Goal: Information Seeking & Learning: Find specific fact

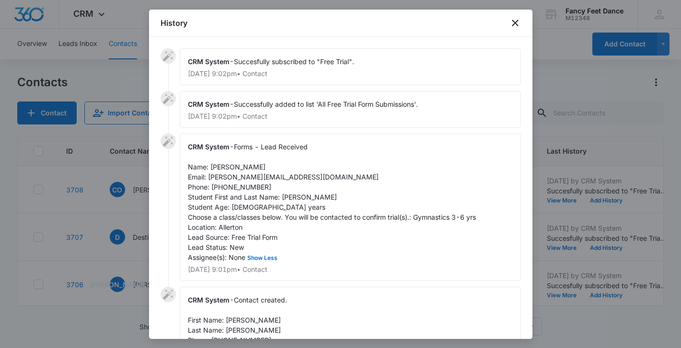
click at [284, 195] on span "Forms - Lead Received Name: Carol Otero Email: carol.otero92@gmail.com Phone: 6…" at bounding box center [332, 202] width 288 height 119
copy span "Leah"
click at [220, 168] on span "Forms - Lead Received Name: Carol Otero Email: carol.otero92@gmail.com Phone: 6…" at bounding box center [332, 202] width 288 height 119
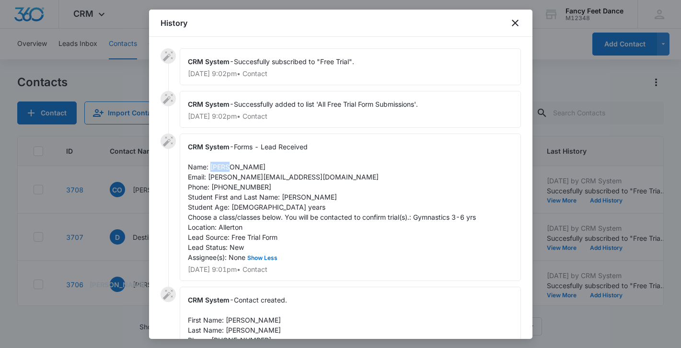
copy span "Carol"
click at [238, 192] on div "CRM System - Forms - Lead Received Name: Carol Otero Email: carol.otero92@gmail…" at bounding box center [350, 208] width 341 height 148
click at [238, 189] on span "Forms - Lead Received Name: Carol Otero Email: carol.otero92@gmail.com Phone: 6…" at bounding box center [332, 202] width 288 height 119
copy span "6468210949"
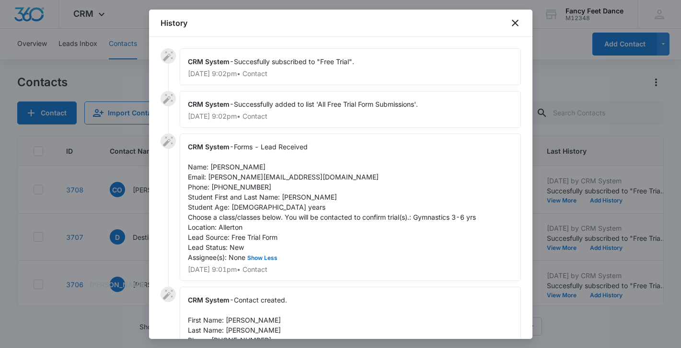
click at [129, 154] on div at bounding box center [340, 174] width 681 height 348
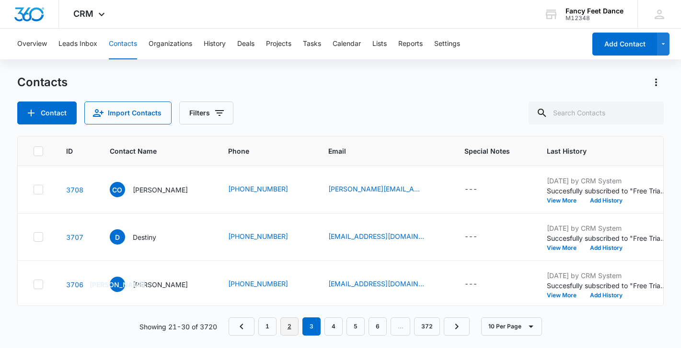
click at [289, 327] on link "2" at bounding box center [289, 327] width 18 height 18
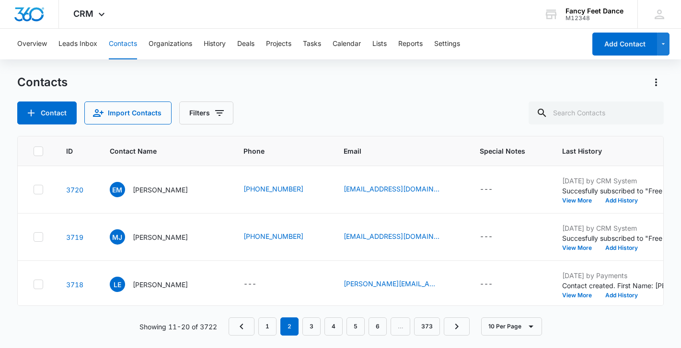
scroll to position [334, 0]
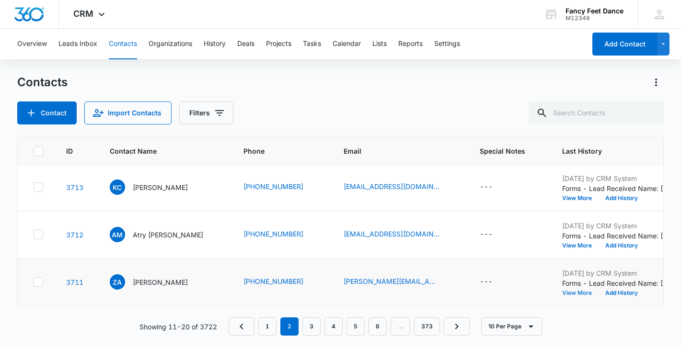
click at [576, 293] on button "View More" at bounding box center [580, 293] width 36 height 6
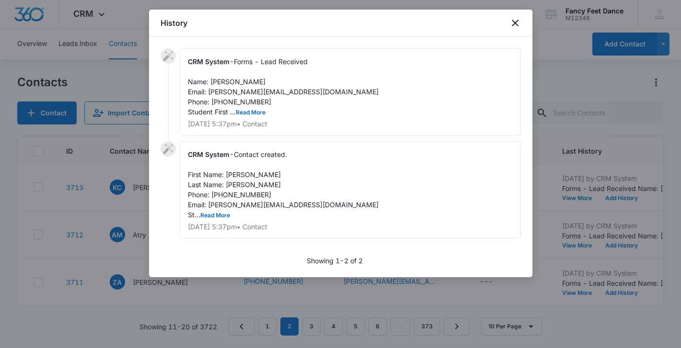
click at [593, 187] on div at bounding box center [340, 174] width 681 height 348
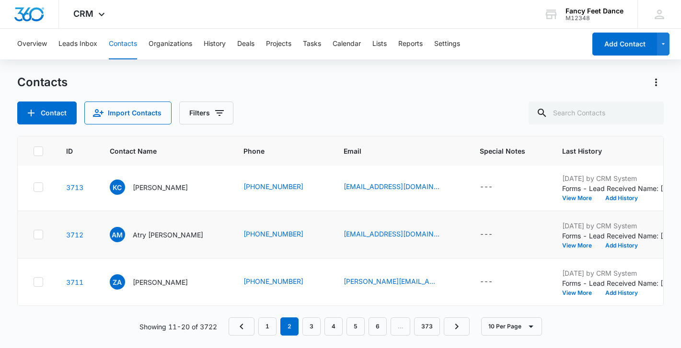
click at [574, 250] on td "Aug 8, 2025 by CRM System Forms - Lead Received Name: Atry Moats Email: Am9631@…" at bounding box center [621, 234] width 143 height 47
click at [574, 243] on button "View More" at bounding box center [580, 246] width 36 height 6
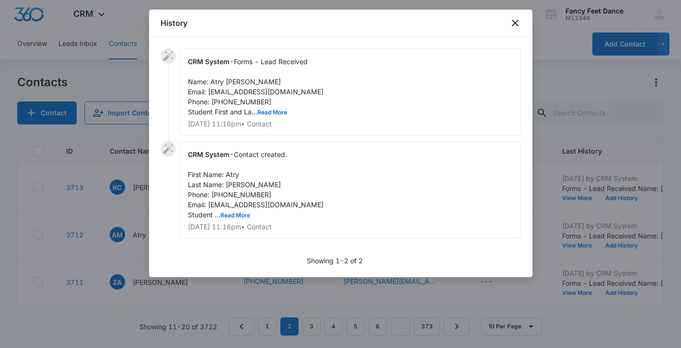
click at [562, 147] on div at bounding box center [340, 174] width 681 height 348
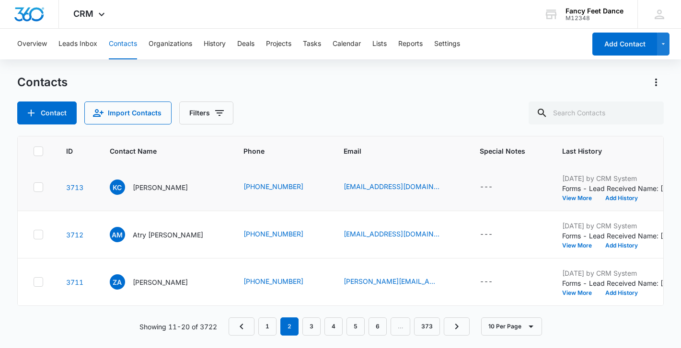
click at [577, 194] on div "Aug 8, 2025 by CRM System Forms - Lead Received Name: Karla crispin Email: cris…" at bounding box center [622, 187] width 120 height 28
click at [577, 195] on button "View More" at bounding box center [580, 198] width 36 height 6
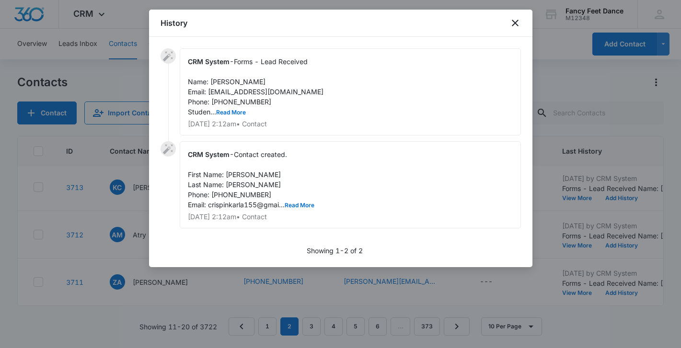
click at [578, 221] on div at bounding box center [340, 174] width 681 height 348
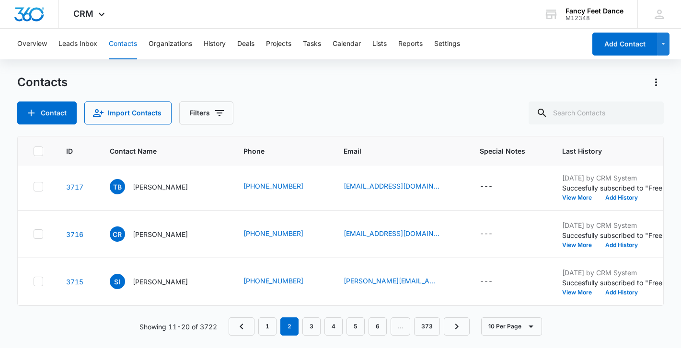
scroll to position [145, 0]
click at [575, 292] on button "View More" at bounding box center [580, 293] width 36 height 6
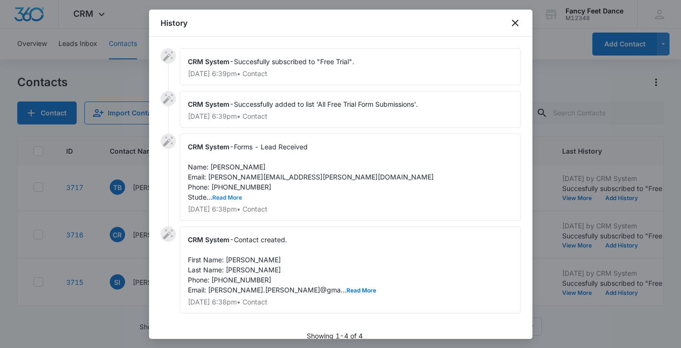
click at [225, 198] on button "Read More" at bounding box center [227, 198] width 30 height 6
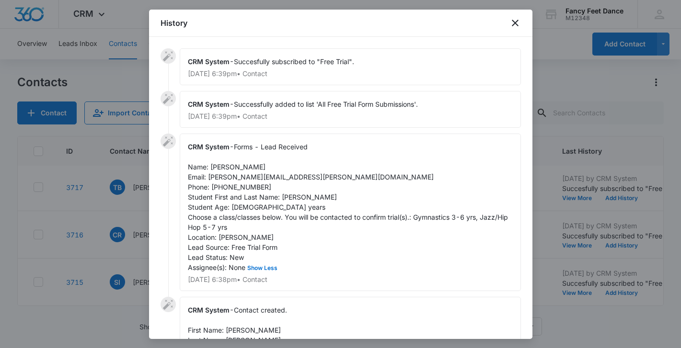
click at [292, 197] on span "Forms - Lead Received Name: Shakirah Ibrahim Email: ibrahim.kirah@gmail.com Pho…" at bounding box center [349, 207] width 322 height 129
copy span "Shieharie"
click at [224, 166] on span "Forms - Lead Received Name: Shakirah Ibrahim Email: ibrahim.kirah@gmail.com Pho…" at bounding box center [349, 207] width 322 height 129
click at [223, 166] on span "Forms - Lead Received Name: Shakirah Ibrahim Email: ibrahim.kirah@gmail.com Pho…" at bounding box center [349, 207] width 322 height 129
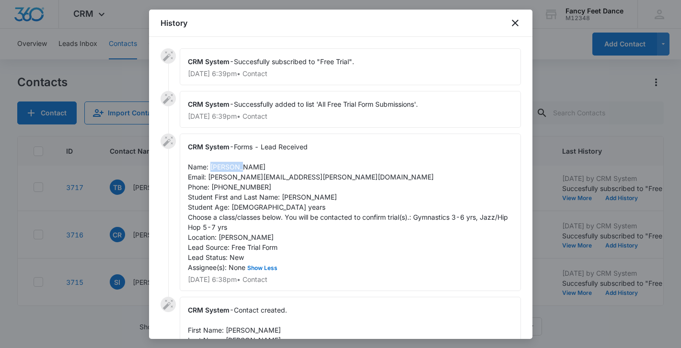
copy span "Shakirah"
click at [250, 184] on span "Forms - Lead Received Name: Shakirah Ibrahim Email: ibrahim.kirah@gmail.com Pho…" at bounding box center [349, 207] width 322 height 129
copy span "9737453270"
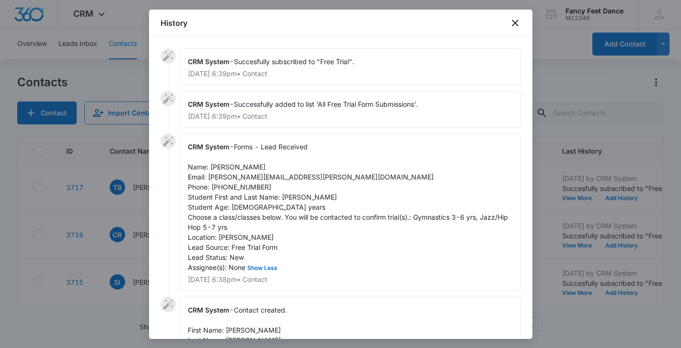
click at [113, 281] on div at bounding box center [340, 174] width 681 height 348
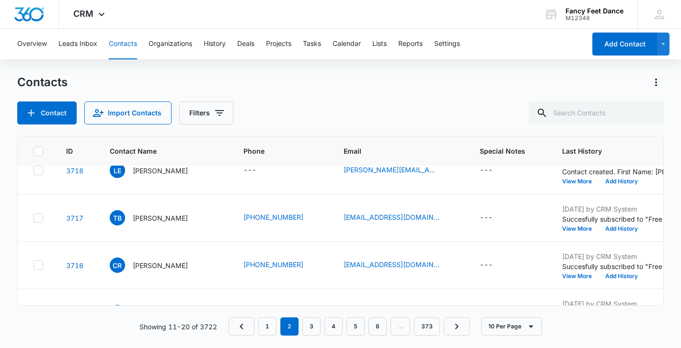
scroll to position [89, 0]
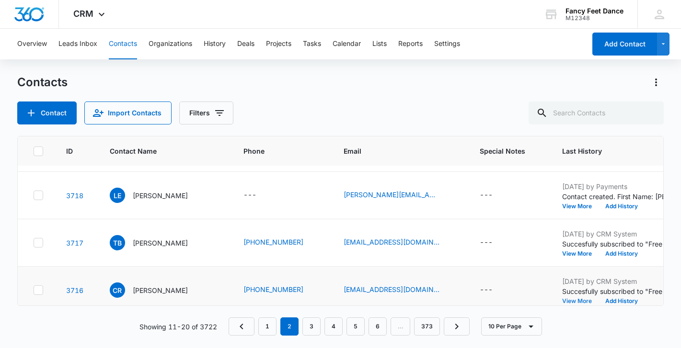
click at [562, 298] on button "View More" at bounding box center [580, 301] width 36 height 6
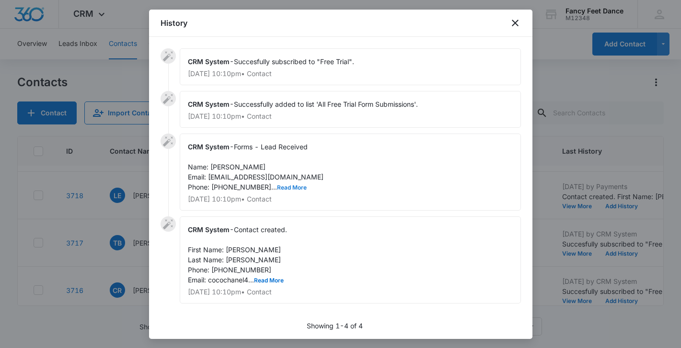
click at [277, 187] on button "Read More" at bounding box center [292, 188] width 30 height 6
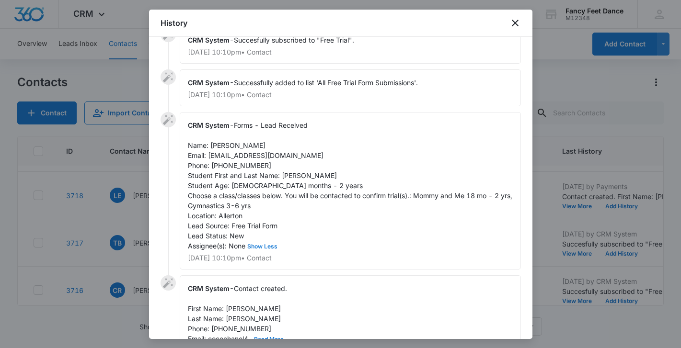
scroll to position [26, 0]
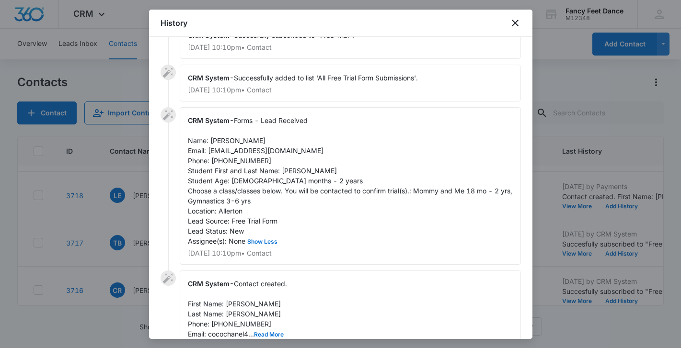
click at [282, 171] on span "Forms - Lead Received Name: Chanel Rivera Ibraimov Email: cocochanel41211@gmail…" at bounding box center [351, 180] width 326 height 129
copy span "Ivy"
click at [219, 144] on span "Forms - Lead Received Name: Chanel Rivera Ibraimov Email: cocochanel41211@gmail…" at bounding box center [351, 180] width 326 height 129
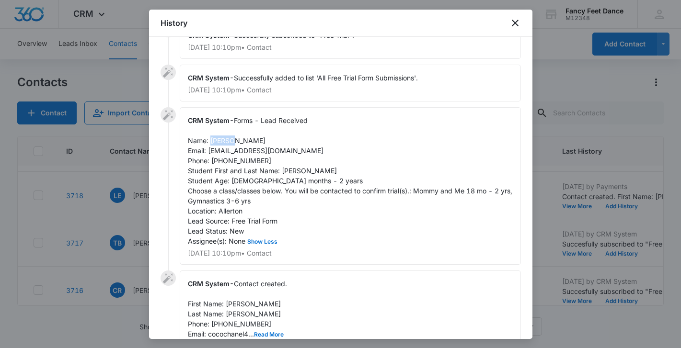
copy span "Chanel"
click at [250, 165] on div "CRM System - Forms - Lead Received Name: Chanel Rivera Ibraimov Email: cocochan…" at bounding box center [350, 186] width 341 height 158
click at [249, 162] on span "Forms - Lead Received Name: Chanel Rivera Ibraimov Email: cocochanel41211@gmail…" at bounding box center [351, 180] width 326 height 129
click at [249, 161] on span "Forms - Lead Received Name: Chanel Rivera Ibraimov Email: cocochanel41211@gmail…" at bounding box center [351, 180] width 326 height 129
copy span "3475345601"
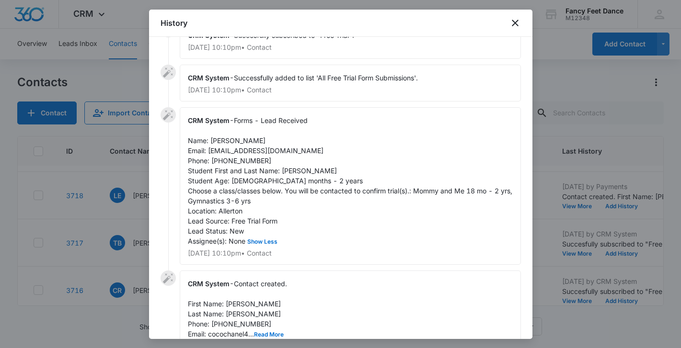
click at [125, 218] on div at bounding box center [340, 174] width 681 height 348
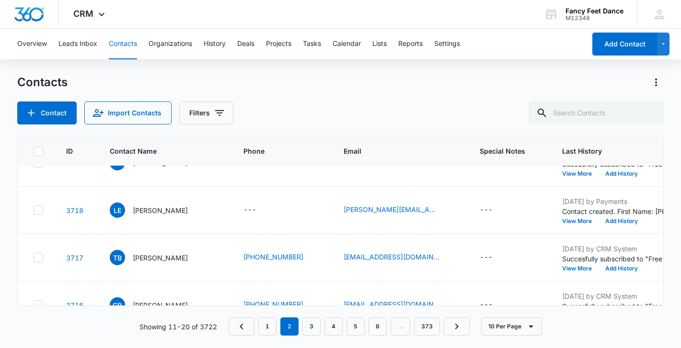
scroll to position [77, 0]
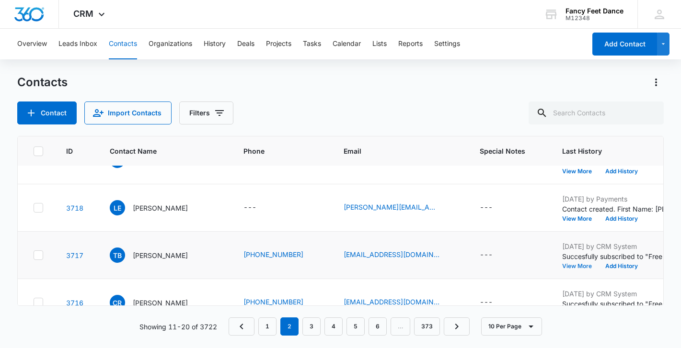
click at [562, 264] on button "View More" at bounding box center [580, 266] width 36 height 6
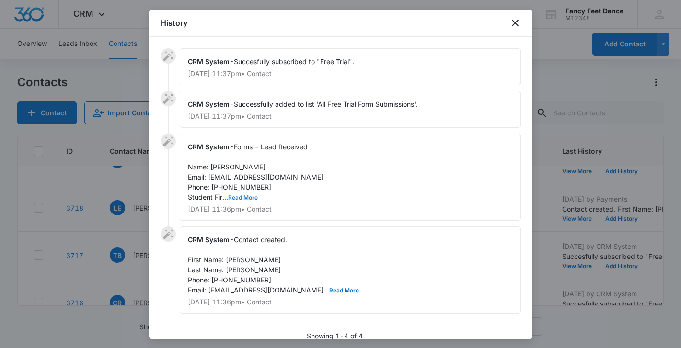
click at [240, 199] on button "Read More" at bounding box center [243, 198] width 30 height 6
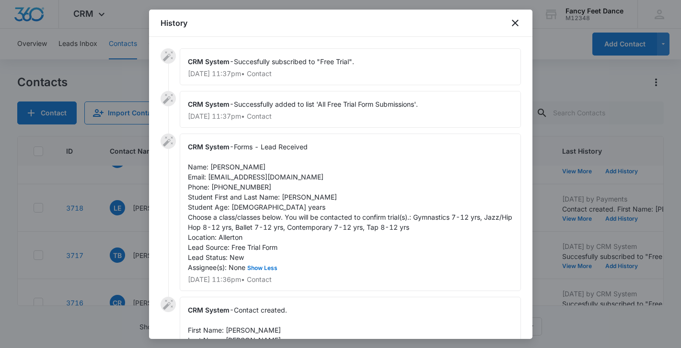
click at [285, 196] on span "Forms - Lead Received Name: Tracy Bynum Email: tracybynum65@yahoo.com Phone: 91…" at bounding box center [351, 207] width 326 height 129
click at [217, 169] on span "Forms - Lead Received Name: Tracy Bynum Email: tracybynum65@yahoo.com Phone: 91…" at bounding box center [351, 207] width 326 height 129
click at [236, 189] on span "Forms - Lead Received Name: Tracy Bynum Email: tracybynum65@yahoo.com Phone: 91…" at bounding box center [351, 207] width 326 height 129
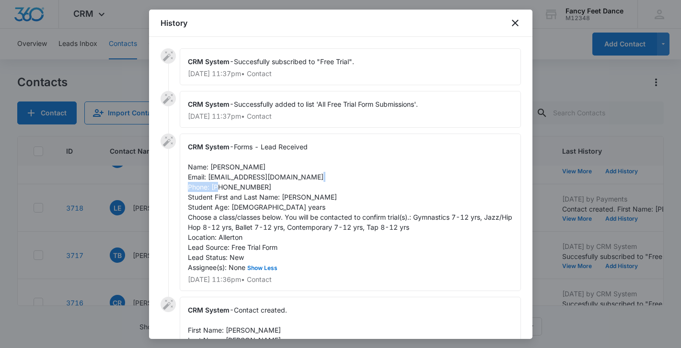
click at [236, 189] on span "Forms - Lead Received Name: Tracy Bynum Email: tracybynum65@yahoo.com Phone: 91…" at bounding box center [351, 207] width 326 height 129
click at [145, 218] on div at bounding box center [340, 174] width 681 height 348
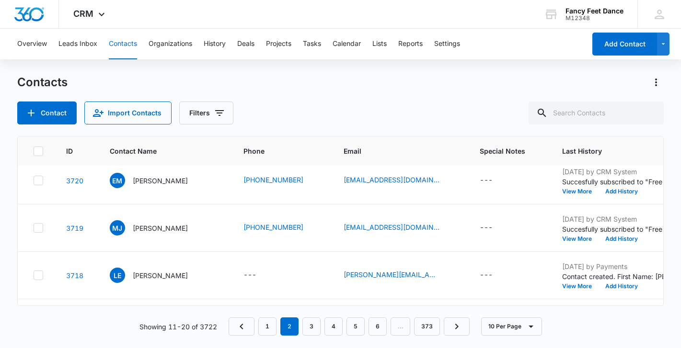
scroll to position [0, 0]
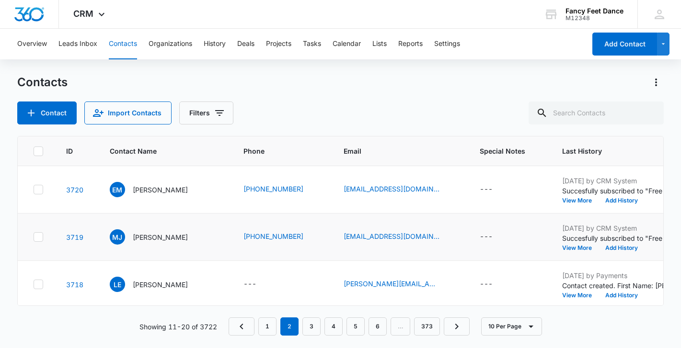
click at [574, 251] on td "Aug 9, 2025 by CRM System Succesfully subscribed to "Free Trial". View More Add…" at bounding box center [621, 237] width 143 height 47
click at [577, 250] on button "View More" at bounding box center [580, 248] width 36 height 6
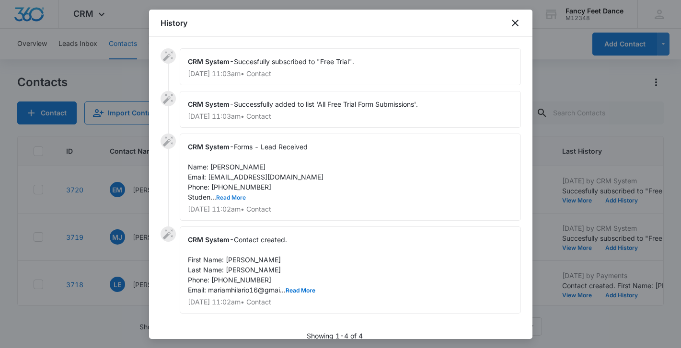
click at [222, 197] on button "Read More" at bounding box center [231, 198] width 30 height 6
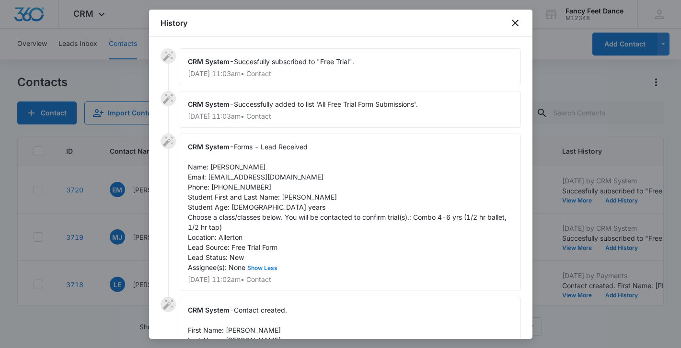
scroll to position [24, 0]
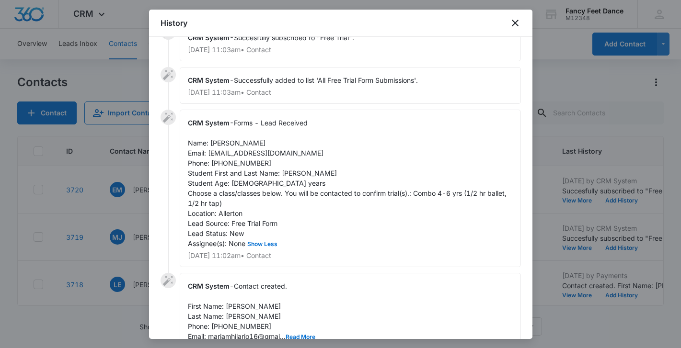
click at [290, 176] on span "Forms - Lead Received Name: Maria Jimenez Email: mariamhilario16@gmail.com Phon…" at bounding box center [348, 183] width 320 height 129
click at [211, 140] on span "Forms - Lead Received Name: Maria Jimenez Email: mariamhilario16@gmail.com Phon…" at bounding box center [348, 183] width 320 height 129
click at [240, 175] on span "Forms - Lead Received Name: Maria Jimenez Email: mariamhilario16@gmail.com Phon…" at bounding box center [348, 183] width 320 height 129
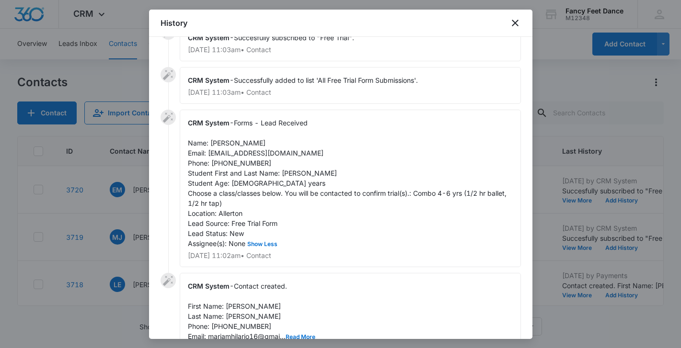
click at [240, 166] on span "Forms - Lead Received Name: Maria Jimenez Email: mariamhilario16@gmail.com Phon…" at bounding box center [348, 183] width 320 height 129
click at [112, 225] on div at bounding box center [340, 174] width 681 height 348
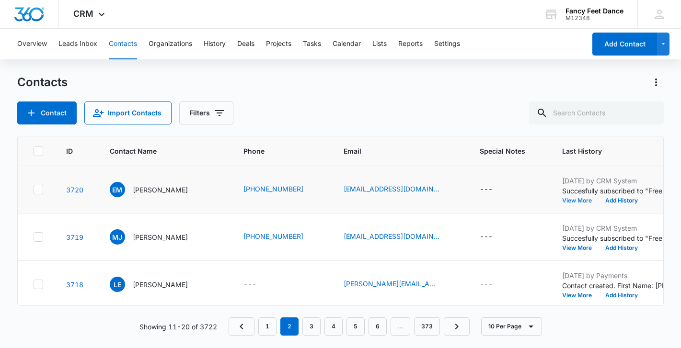
click at [579, 200] on button "View More" at bounding box center [580, 201] width 36 height 6
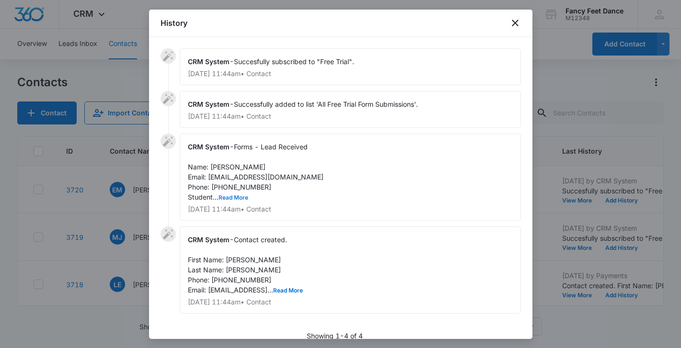
click at [234, 200] on button "Read More" at bounding box center [233, 198] width 30 height 6
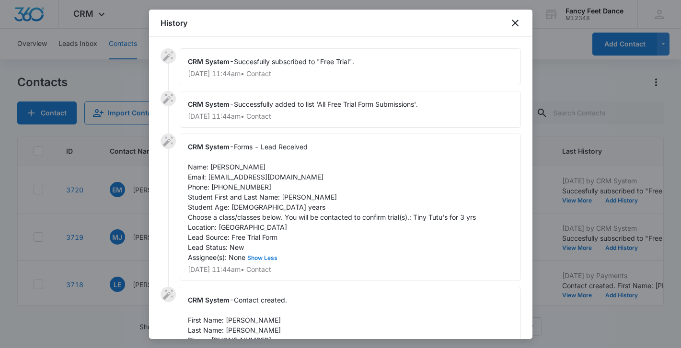
scroll to position [19, 0]
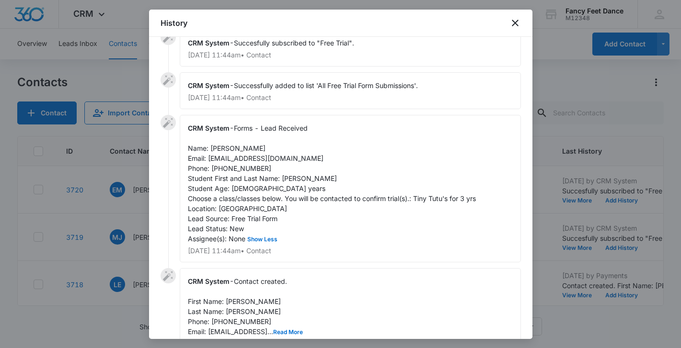
click at [284, 175] on span "Forms - Lead Received Name: Edili Moquete Email: edilimoquete12@gmail.com Phone…" at bounding box center [332, 183] width 288 height 119
click at [284, 176] on span "Forms - Lead Received Name: Edili Moquete Email: edilimoquete12@gmail.com Phone…" at bounding box center [332, 183] width 288 height 119
click at [214, 144] on div "CRM System - Forms - Lead Received Name: Edili Moquete Email: edilimoquete12@gm…" at bounding box center [350, 189] width 341 height 148
click at [213, 144] on div "CRM System - Forms - Lead Received Name: Edili Moquete Email: edilimoquete12@gm…" at bounding box center [350, 189] width 341 height 148
click at [246, 170] on span "Forms - Lead Received Name: Edili Moquete Email: edilimoquete12@gmail.com Phone…" at bounding box center [332, 183] width 288 height 119
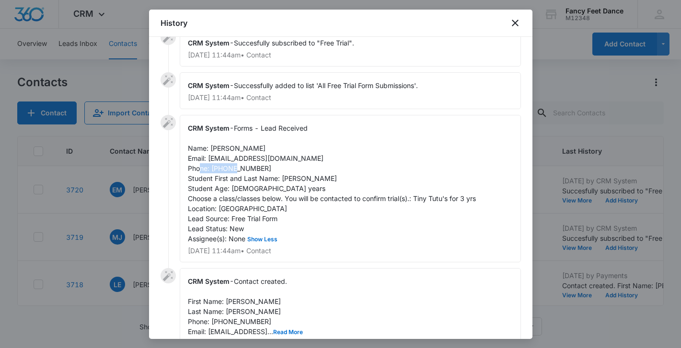
click at [246, 170] on span "Forms - Lead Received Name: Edili Moquete Email: edilimoquete12@gmail.com Phone…" at bounding box center [332, 183] width 288 height 119
click at [134, 222] on div at bounding box center [340, 174] width 681 height 348
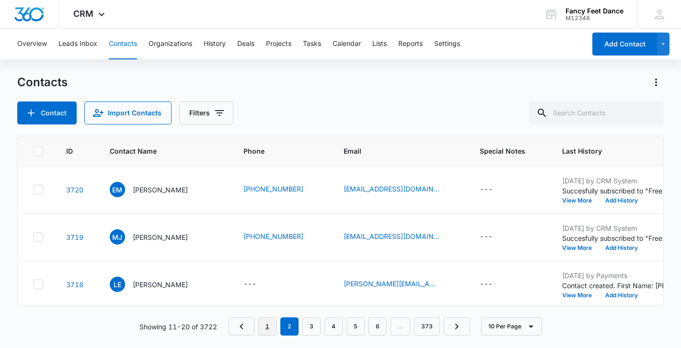
click at [270, 326] on link "1" at bounding box center [267, 327] width 18 height 18
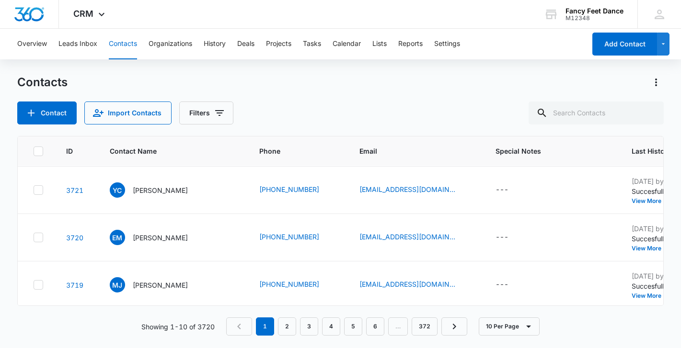
scroll to position [334, 0]
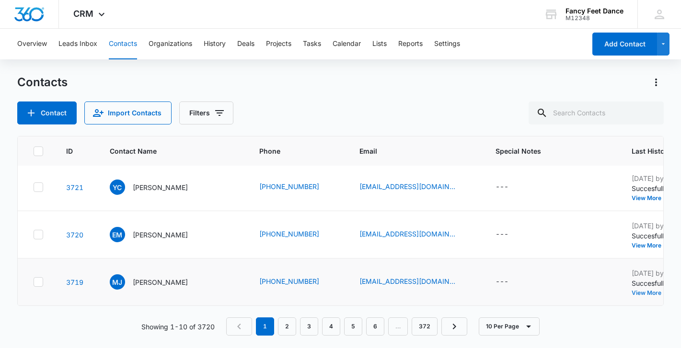
click at [631, 292] on button "View More" at bounding box center [649, 293] width 36 height 6
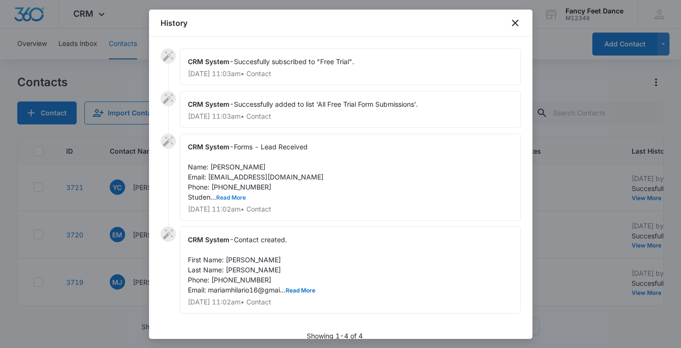
click at [226, 195] on button "Read More" at bounding box center [231, 198] width 30 height 6
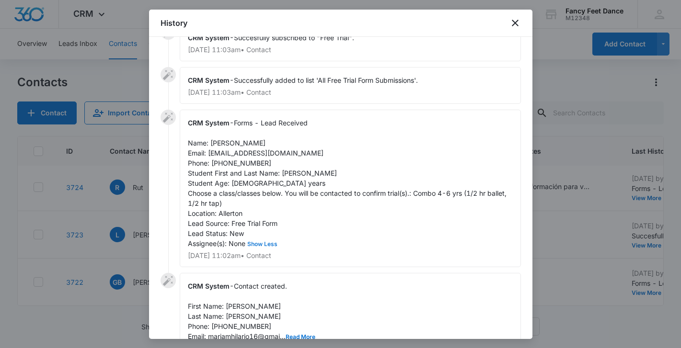
scroll to position [25, 0]
click at [108, 271] on div at bounding box center [340, 174] width 681 height 348
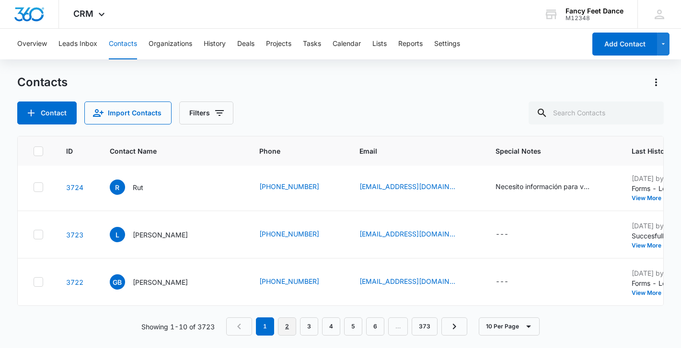
click at [294, 322] on link "2" at bounding box center [287, 327] width 18 height 18
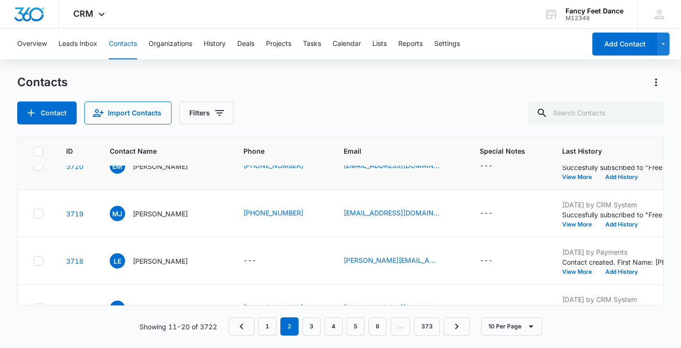
scroll to position [0, 0]
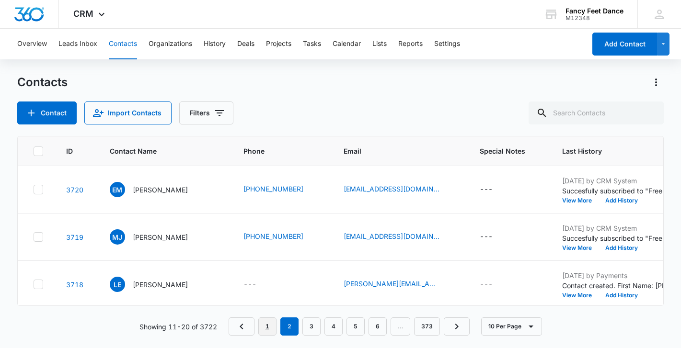
click at [265, 319] on link "1" at bounding box center [267, 327] width 18 height 18
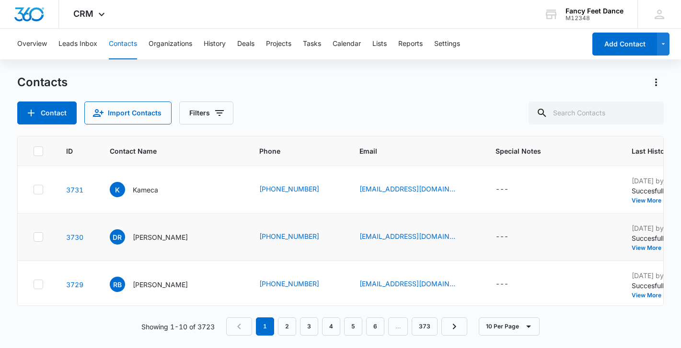
scroll to position [334, 0]
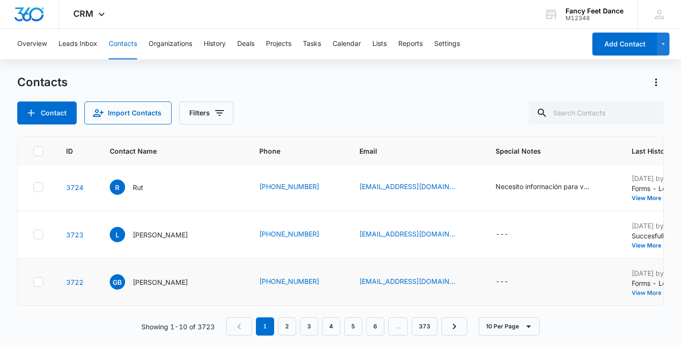
click at [631, 292] on button "View More" at bounding box center [649, 293] width 36 height 6
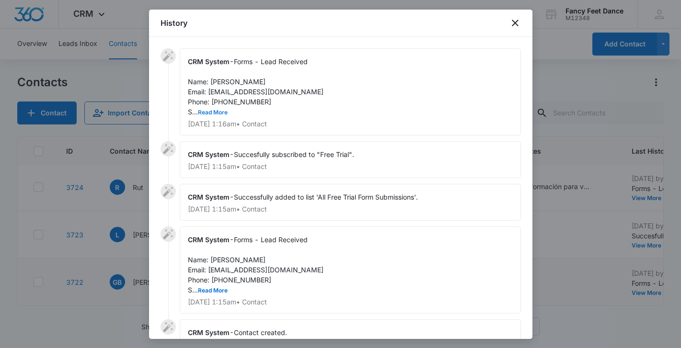
click at [215, 113] on button "Read More" at bounding box center [213, 113] width 30 height 6
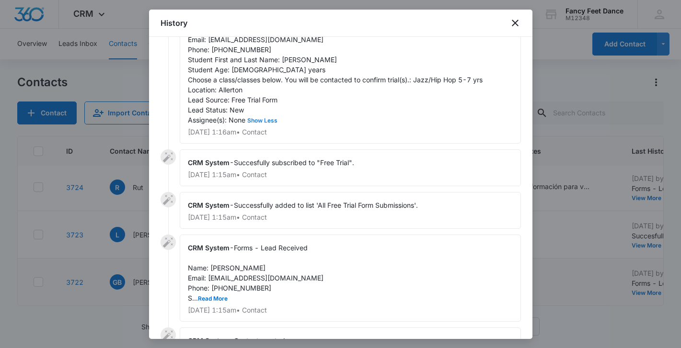
scroll to position [57, 0]
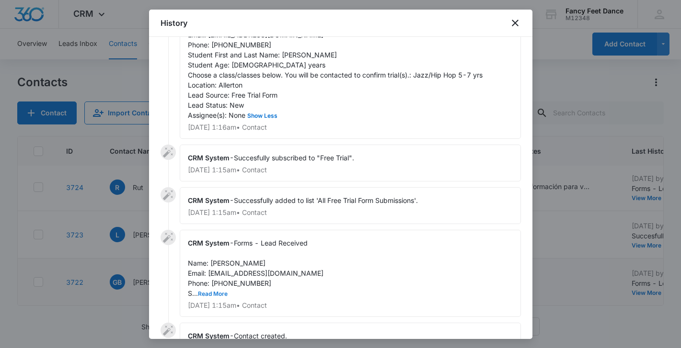
click at [218, 295] on button "Read More" at bounding box center [213, 294] width 30 height 6
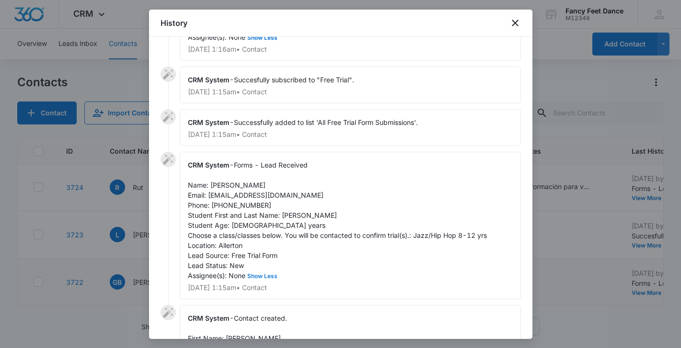
scroll to position [141, 0]
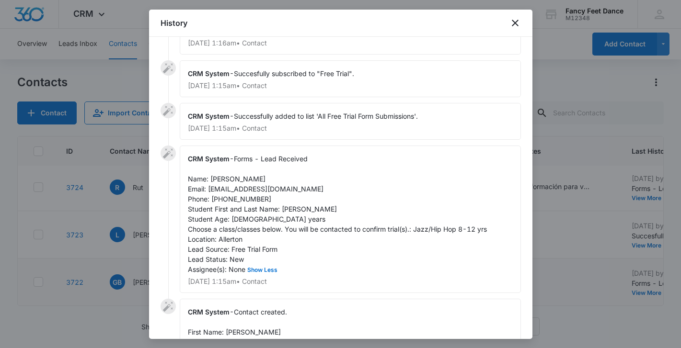
click at [226, 179] on span "Forms - Lead Received Name: Gabriela Bonilla Email: gabrielapineiro20@gmail.com…" at bounding box center [337, 214] width 299 height 119
click at [286, 208] on span "Forms - Lead Received Name: Gabriela Bonilla Email: gabrielapineiro20@gmail.com…" at bounding box center [337, 214] width 299 height 119
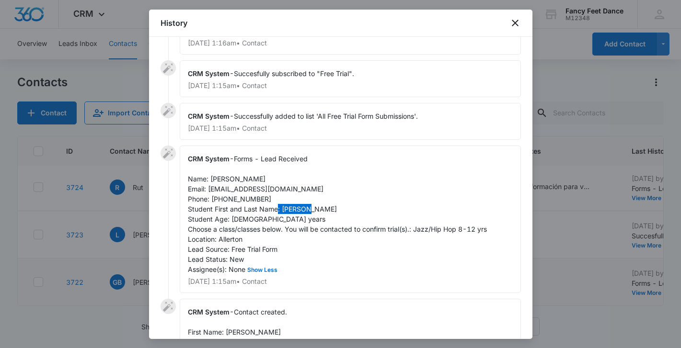
scroll to position [0, 0]
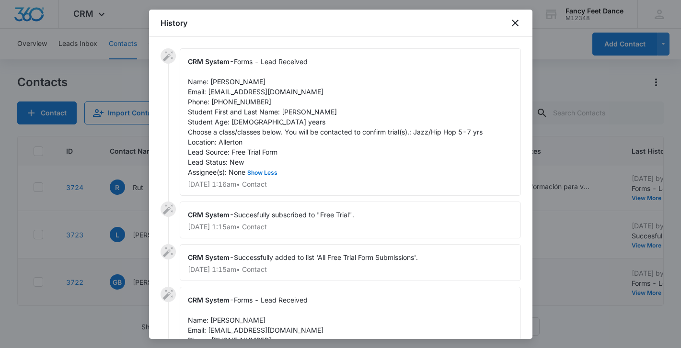
click at [289, 112] on span "Forms - Lead Received Name: Gabriela Bonilla Email: gabrielapineiro20@gmail.com…" at bounding box center [335, 116] width 295 height 119
click at [240, 104] on span "Forms - Lead Received Name: Gabriela Bonilla Email: gabrielapineiro20@gmail.com…" at bounding box center [335, 116] width 295 height 119
click at [131, 267] on div at bounding box center [340, 174] width 681 height 348
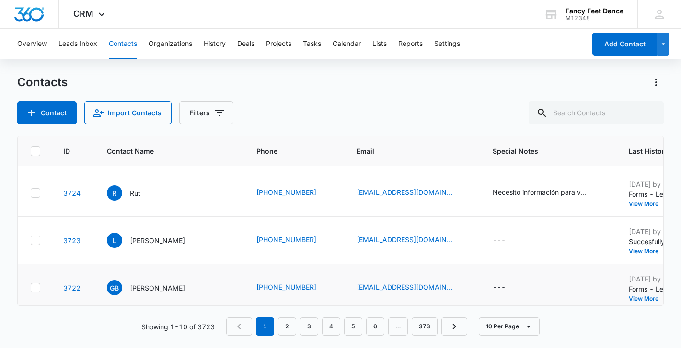
scroll to position [334, 3]
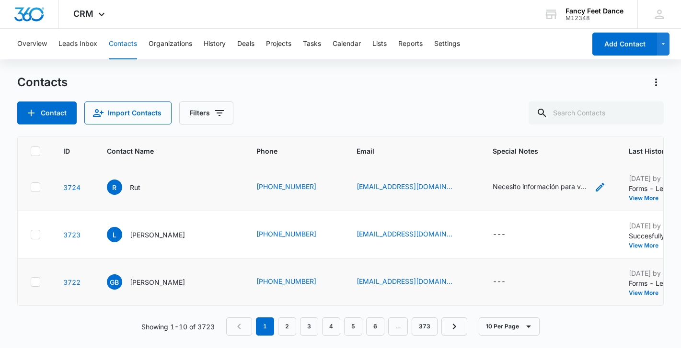
click at [492, 186] on div "Necesito información para ver si mi hija coge clases" at bounding box center [540, 187] width 96 height 10
click at [404, 96] on div "Contacts Contact Import Contacts Filters" at bounding box center [340, 100] width 647 height 50
click at [628, 239] on p "Succesfully subscribed to "Free Trial"." at bounding box center [688, 236] width 120 height 10
click at [628, 245] on button "View More" at bounding box center [646, 246] width 36 height 6
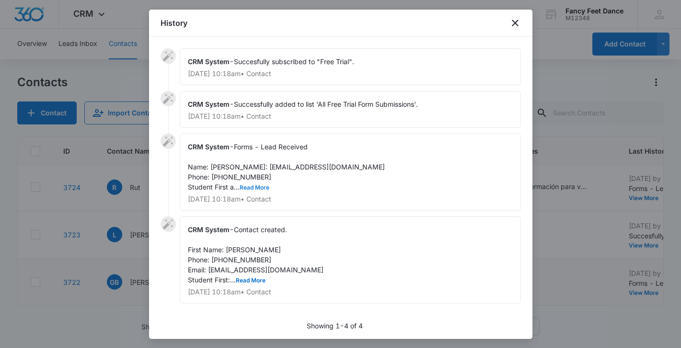
click at [246, 191] on button "Read More" at bounding box center [254, 188] width 30 height 6
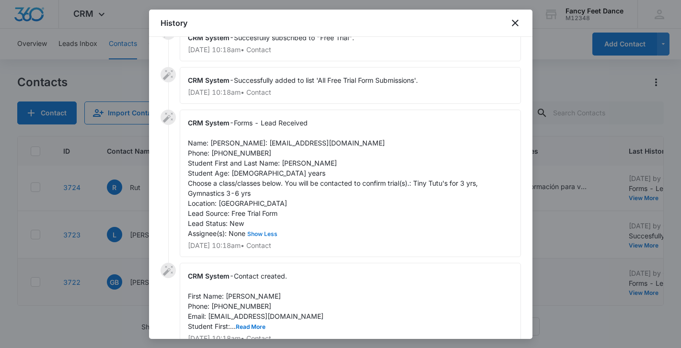
scroll to position [26, 0]
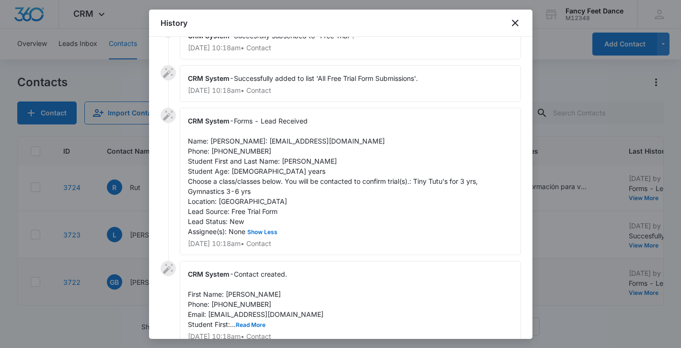
click at [229, 142] on span "Forms - Lead Received Name: Leonela Email: leonelaloraq@gmail.com Phone: 267206…" at bounding box center [334, 176] width 292 height 119
click at [289, 174] on span "Forms - Lead Received Name: Leonela Email: leonelaloraq@gmail.com Phone: 267206…" at bounding box center [334, 176] width 292 height 119
click at [228, 159] on span "Forms - Lead Received Name: Leonela Email: leonelaloraq@gmail.com Phone: 267206…" at bounding box center [334, 176] width 292 height 119
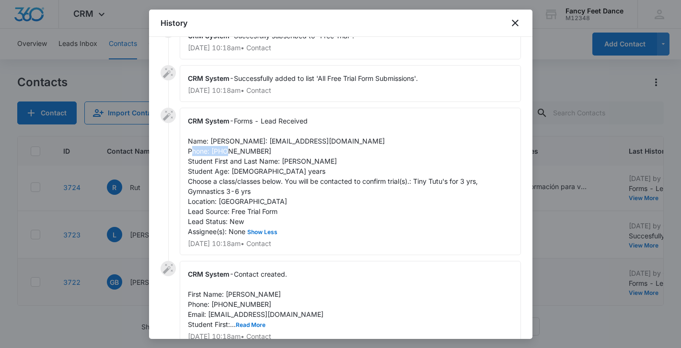
click at [228, 159] on span "Forms - Lead Received Name: Leonela Email: leonelaloraq@gmail.com Phone: 267206…" at bounding box center [334, 176] width 292 height 119
click at [128, 213] on div at bounding box center [340, 174] width 681 height 348
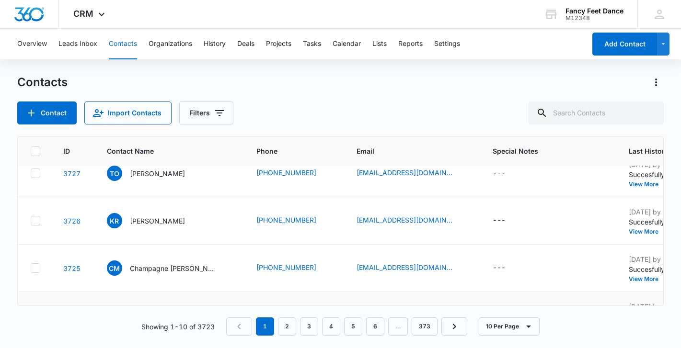
scroll to position [200, 3]
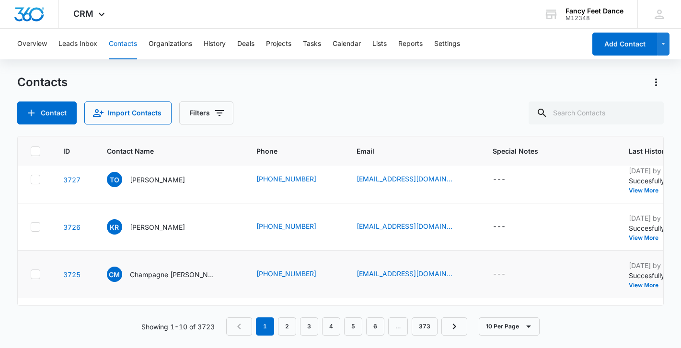
click at [628, 280] on p "Succesfully subscribed to "Free Trial"." at bounding box center [688, 276] width 120 height 10
click at [628, 283] on button "View More" at bounding box center [646, 286] width 36 height 6
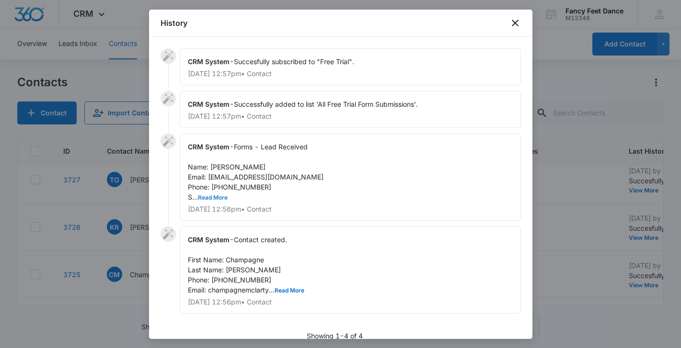
click at [218, 195] on button "Read More" at bounding box center [213, 198] width 30 height 6
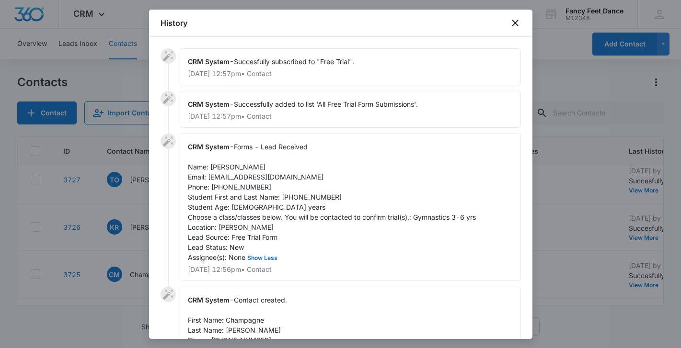
click at [231, 171] on div "CRM System - Forms - Lead Received Name: Champagne McLarty Email: champagnemcla…" at bounding box center [350, 208] width 341 height 148
drag, startPoint x: 281, startPoint y: 198, endPoint x: 335, endPoint y: 198, distance: 54.1
click at [335, 198] on div "CRM System - Forms - Lead Received Name: Champagne McLarty Email: champagnemcla…" at bounding box center [350, 208] width 341 height 148
click at [115, 260] on div at bounding box center [340, 174] width 681 height 348
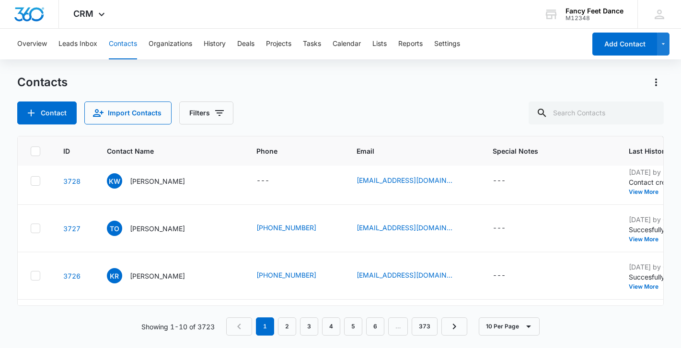
scroll to position [147, 3]
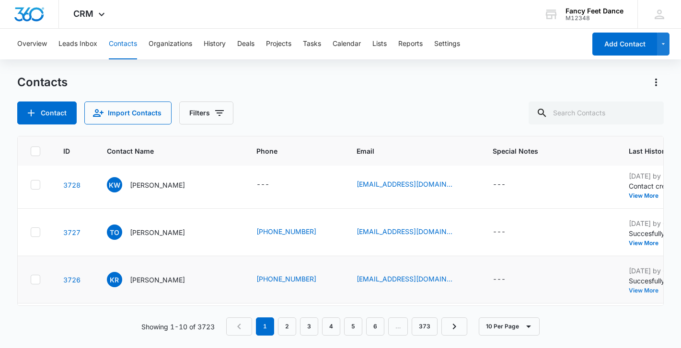
click at [628, 290] on button "View More" at bounding box center [646, 291] width 36 height 6
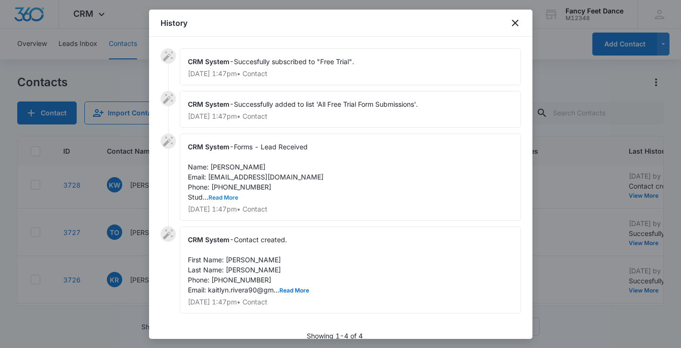
click at [227, 200] on button "Read More" at bounding box center [223, 198] width 30 height 6
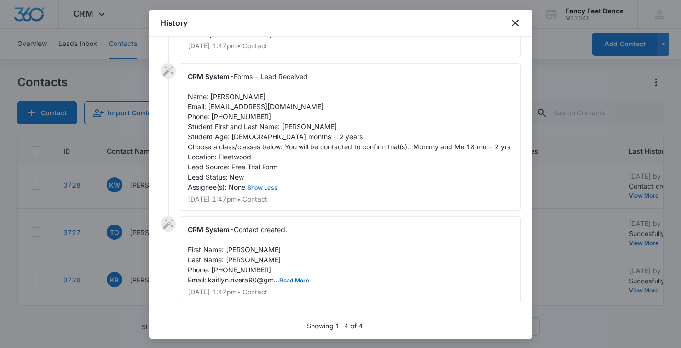
scroll to position [82, 0]
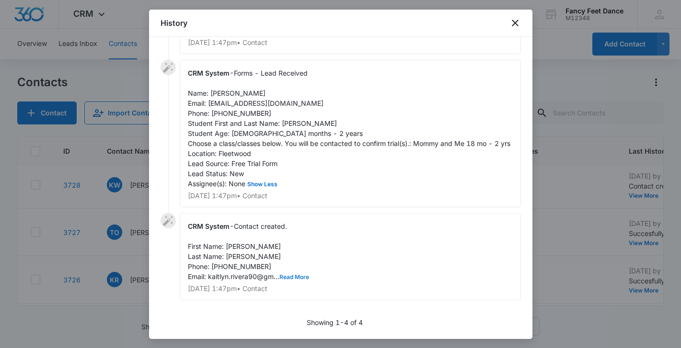
click at [288, 278] on button "Read More" at bounding box center [294, 277] width 30 height 6
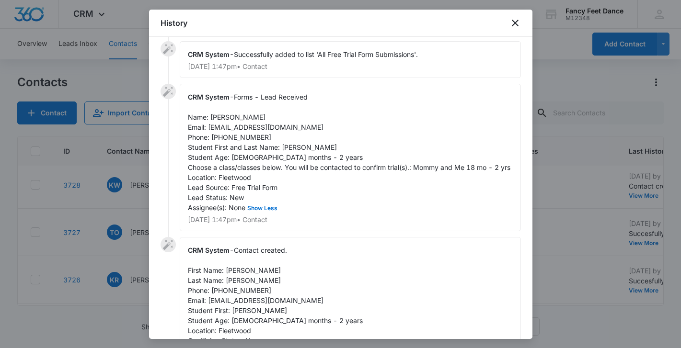
scroll to position [0, 0]
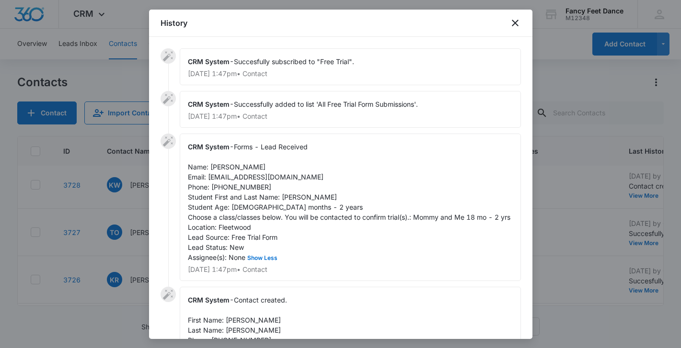
click at [298, 199] on span "Forms - Lead Received Name: Kaitlyn Rivera Email: kaitlyn.rivera90@gmail.com Ph…" at bounding box center [349, 202] width 322 height 119
click at [217, 170] on span "Forms - Lead Received Name: Kaitlyn Rivera Email: kaitlyn.rivera90@gmail.com Ph…" at bounding box center [349, 202] width 322 height 119
click at [247, 189] on span "Forms - Lead Received Name: Kaitlyn Rivera Email: kaitlyn.rivera90@gmail.com Ph…" at bounding box center [349, 202] width 322 height 119
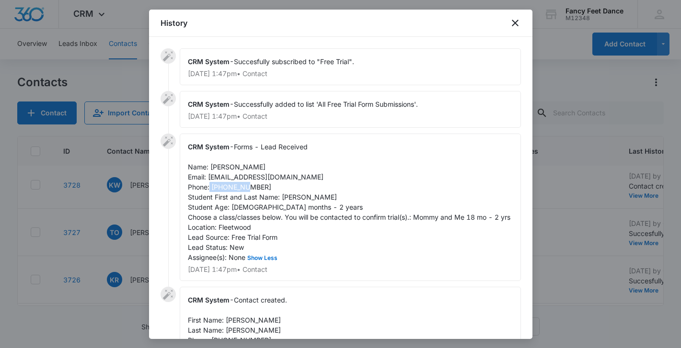
click at [247, 188] on span "Forms - Lead Received Name: Kaitlyn Rivera Email: kaitlyn.rivera90@gmail.com Ph…" at bounding box center [349, 202] width 322 height 119
click at [119, 183] on div at bounding box center [340, 174] width 681 height 348
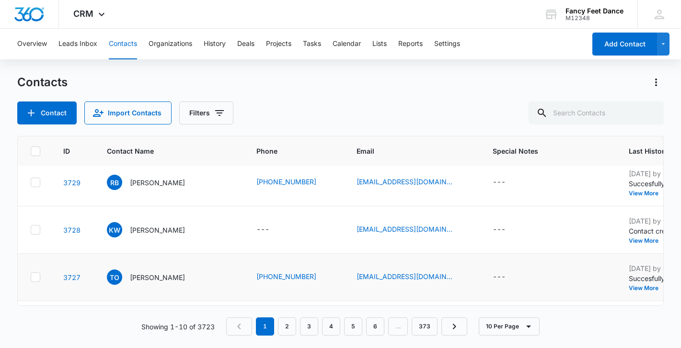
scroll to position [101, 3]
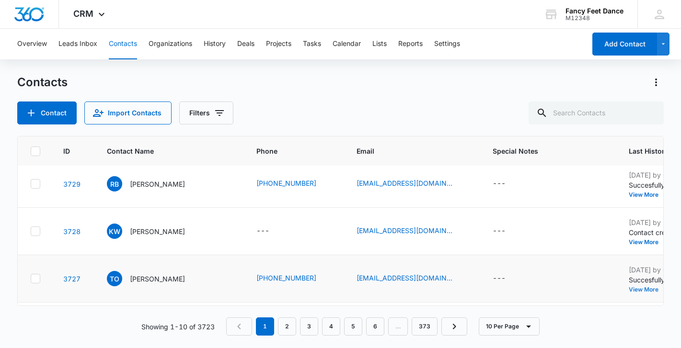
click at [628, 287] on button "View More" at bounding box center [646, 290] width 36 height 6
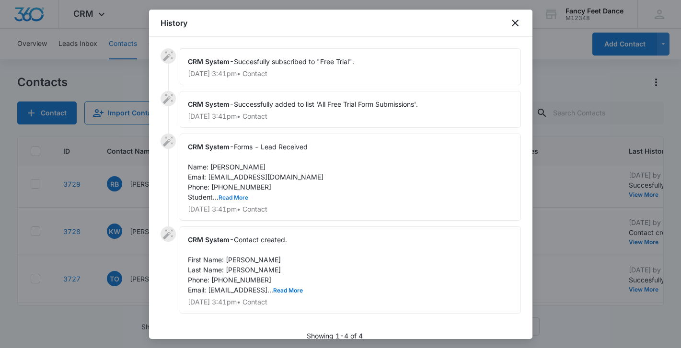
click at [223, 196] on button "Read More" at bounding box center [233, 198] width 30 height 6
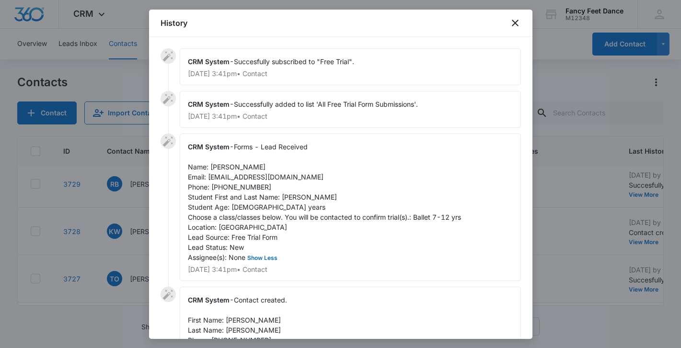
click at [289, 197] on span "Forms - Lead Received Name: Taisha ocasio Email: taishaocasio03@gmail.com Phone…" at bounding box center [324, 202] width 273 height 119
click at [221, 166] on span "Forms - Lead Received Name: Taisha ocasio Email: taishaocasio03@gmail.com Phone…" at bounding box center [324, 202] width 273 height 119
click at [244, 189] on span "Forms - Lead Received Name: Taisha ocasio Email: taishaocasio03@gmail.com Phone…" at bounding box center [324, 202] width 273 height 119
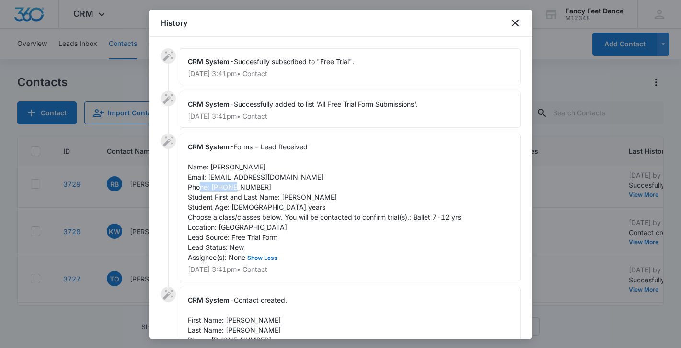
click at [244, 188] on span "Forms - Lead Received Name: Taisha ocasio Email: taishaocasio03@gmail.com Phone…" at bounding box center [324, 202] width 273 height 119
click at [116, 249] on div at bounding box center [340, 174] width 681 height 348
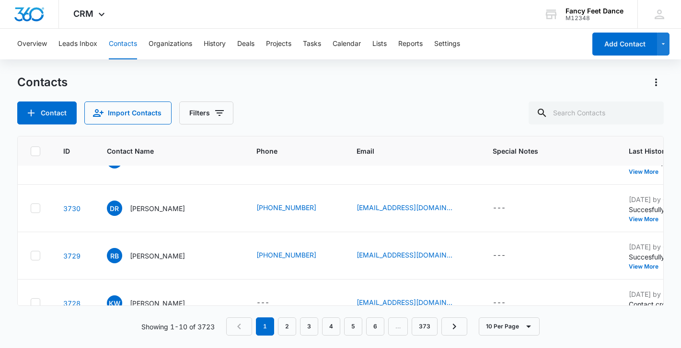
scroll to position [0, 3]
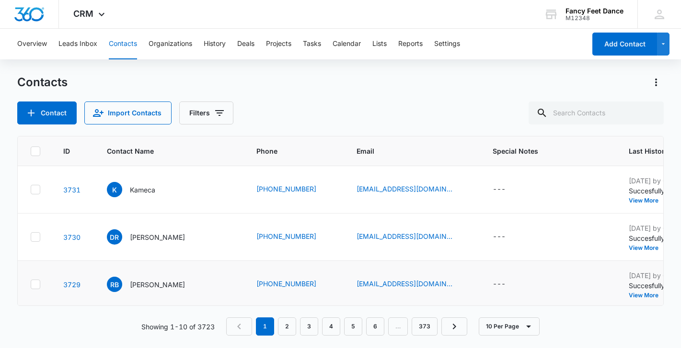
click at [628, 291] on div "Aug 12, 2025 by CRM System Succesfully subscribed to "Free Trial". View More Ad…" at bounding box center [688, 285] width 120 height 28
click at [628, 297] on button "View More" at bounding box center [646, 296] width 36 height 6
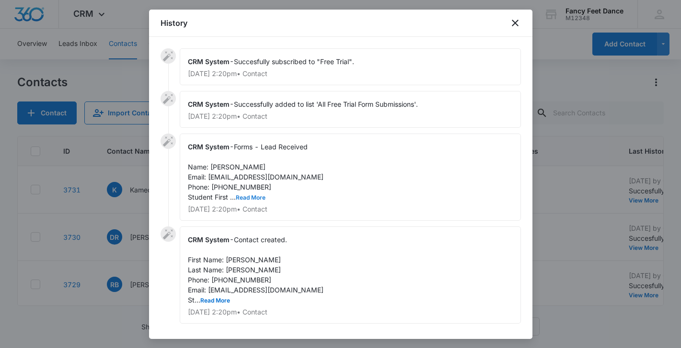
click at [256, 197] on button "Read More" at bounding box center [251, 198] width 30 height 6
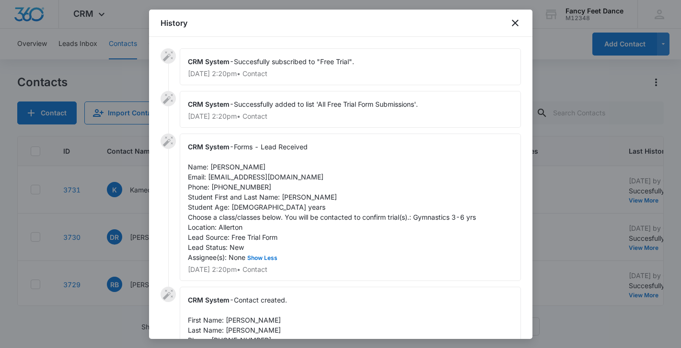
click at [294, 201] on span "Forms - Lead Received Name: Raven Brown Email: raebrown6@yahoo.com Phone: 71850…" at bounding box center [332, 202] width 288 height 119
click at [212, 164] on span "Forms - Lead Received Name: Raven Brown Email: raebrown6@yahoo.com Phone: 71850…" at bounding box center [332, 202] width 288 height 119
click at [236, 178] on span "Forms - Lead Received Name: Raven Brown Email: raebrown6@yahoo.com Phone: 71850…" at bounding box center [332, 202] width 288 height 119
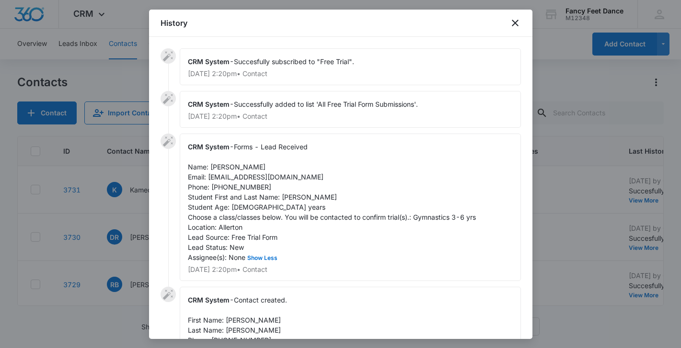
click at [236, 183] on span "Forms - Lead Received Name: Raven Brown Email: raebrown6@yahoo.com Phone: 71850…" at bounding box center [332, 202] width 288 height 119
click at [130, 216] on div at bounding box center [340, 174] width 681 height 348
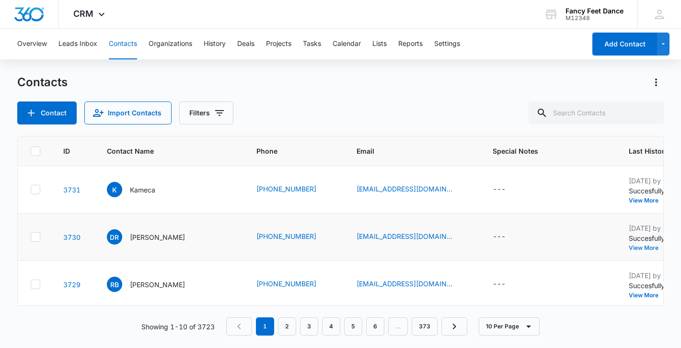
click at [628, 245] on button "View More" at bounding box center [646, 248] width 36 height 6
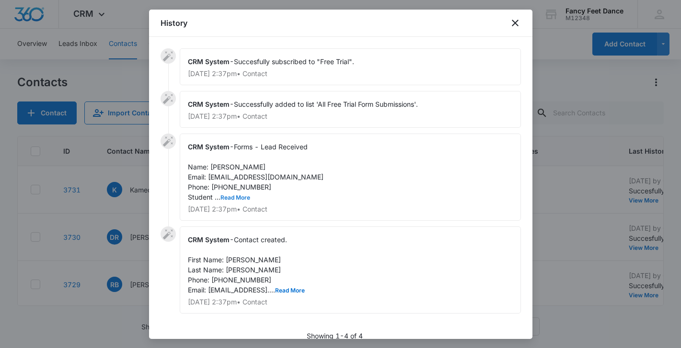
click at [241, 195] on button "Read More" at bounding box center [235, 198] width 30 height 6
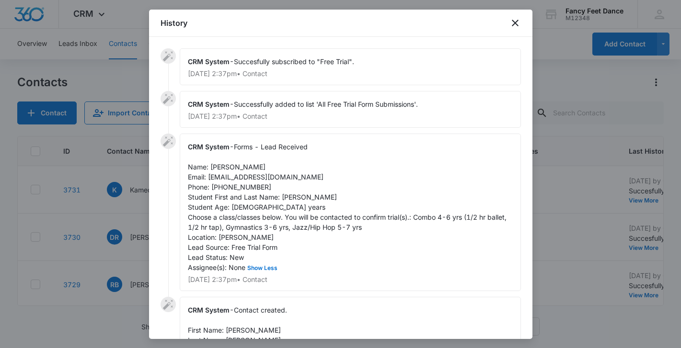
click at [289, 195] on span "Forms - Lead Received Name: Diane Rubio Email: rubiodiane53.dr@gmail.com Phone:…" at bounding box center [348, 207] width 320 height 129
click at [216, 165] on span "Forms - Lead Received Name: Diane Rubio Email: rubiodiane53.dr@gmail.com Phone:…" at bounding box center [348, 207] width 320 height 129
click at [232, 187] on span "Forms - Lead Received Name: Diane Rubio Email: rubiodiane53.dr@gmail.com Phone:…" at bounding box center [348, 207] width 320 height 129
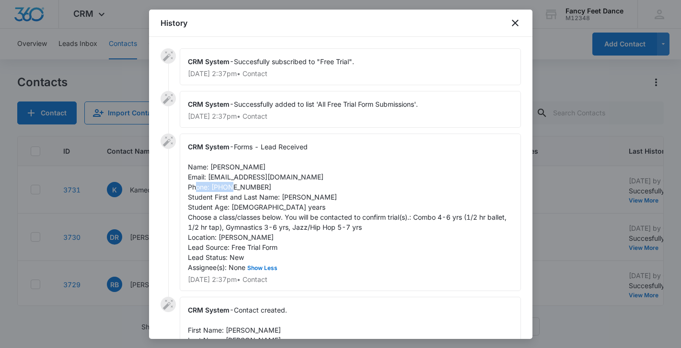
click at [232, 187] on span "Forms - Lead Received Name: Diane Rubio Email: rubiodiane53.dr@gmail.com Phone:…" at bounding box center [348, 207] width 320 height 129
click at [129, 220] on div at bounding box center [340, 174] width 681 height 348
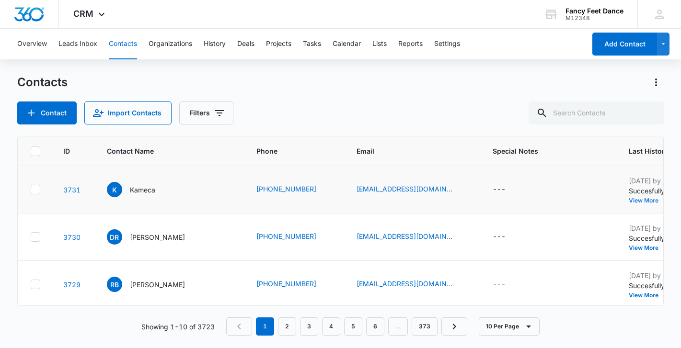
click at [628, 200] on button "View More" at bounding box center [646, 201] width 36 height 6
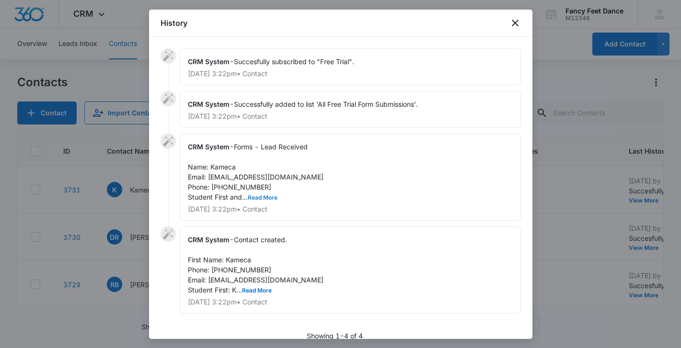
click at [263, 198] on button "Read More" at bounding box center [263, 198] width 30 height 6
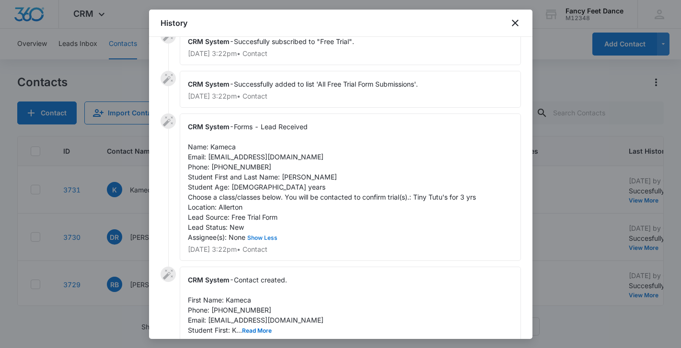
scroll to position [74, 0]
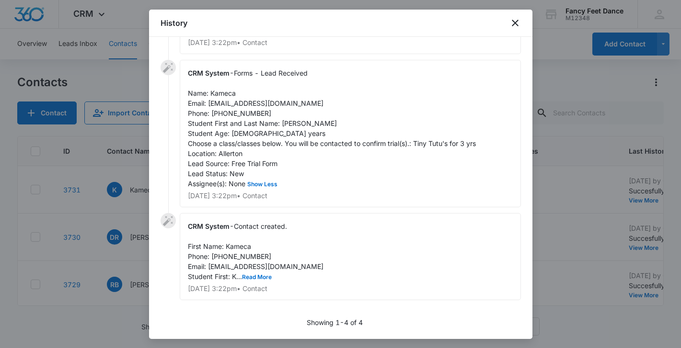
click at [292, 122] on span "Forms - Lead Received Name: Kameca Email: kameca.c.kc@gmail.com Phone: 92973792…" at bounding box center [332, 128] width 288 height 119
click at [223, 93] on span "Forms - Lead Received Name: Kameca Email: kameca.c.kc@gmail.com Phone: 92973792…" at bounding box center [332, 128] width 288 height 119
click at [225, 113] on span "Forms - Lead Received Name: Kameca Email: kameca.c.kc@gmail.com Phone: 92973792…" at bounding box center [332, 128] width 288 height 119
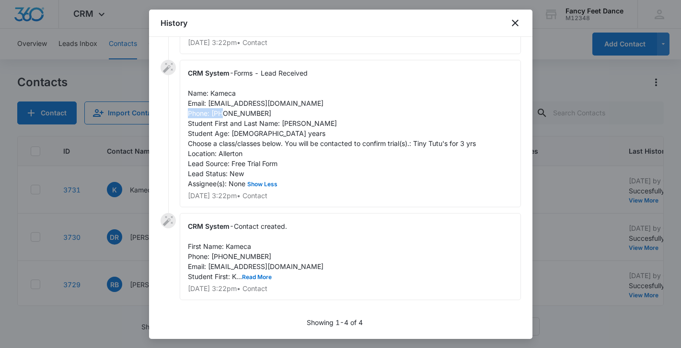
click at [225, 113] on span "Forms - Lead Received Name: Kameca Email: kameca.c.kc@gmail.com Phone: 92973792…" at bounding box center [332, 128] width 288 height 119
click at [126, 239] on div at bounding box center [340, 174] width 681 height 348
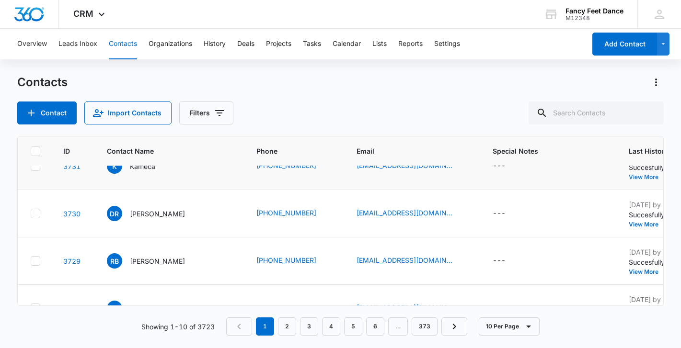
scroll to position [0, 3]
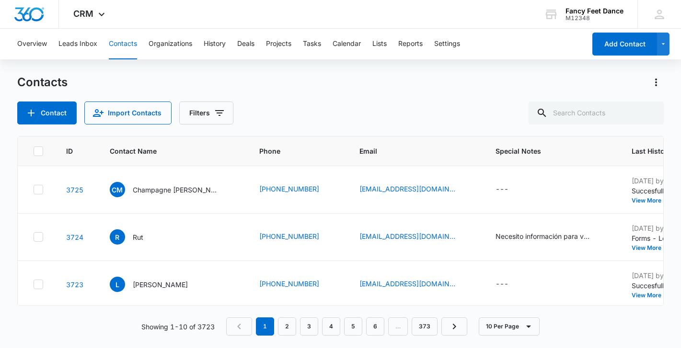
scroll to position [286, 0]
